Goal: Navigation & Orientation: Find specific page/section

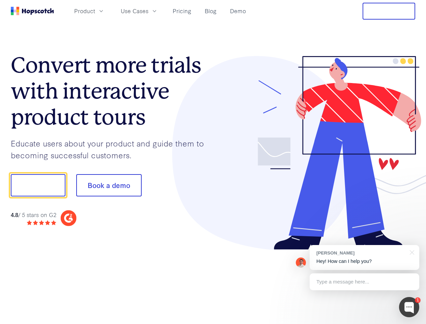
click at [213, 162] on div at bounding box center [314, 153] width 202 height 194
click at [95, 11] on span "Product" at bounding box center [84, 11] width 21 height 8
click at [148, 11] on span "Use Cases" at bounding box center [135, 11] width 28 height 8
click at [389, 11] on button "Free Trial" at bounding box center [389, 11] width 53 height 17
click at [38, 185] on button "Show me!" at bounding box center [38, 185] width 55 height 22
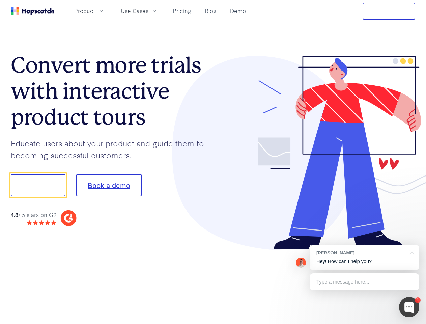
click at [109, 185] on button "Book a demo" at bounding box center [108, 185] width 65 height 22
click at [409, 307] on div at bounding box center [409, 307] width 20 height 20
click at [364, 257] on div "[PERSON_NAME] Hey! How can I help you?" at bounding box center [365, 257] width 110 height 25
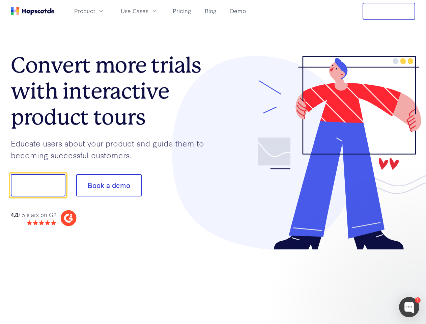
click at [411, 252] on div at bounding box center [356, 184] width 126 height 225
click at [364, 282] on div at bounding box center [356, 229] width 126 height 135
